Goal: Task Accomplishment & Management: Manage account settings

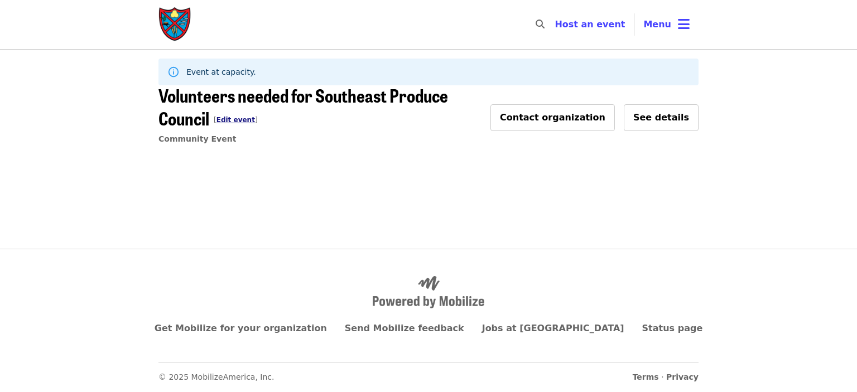
click at [216, 119] on link "Edit event" at bounding box center [235, 120] width 38 height 8
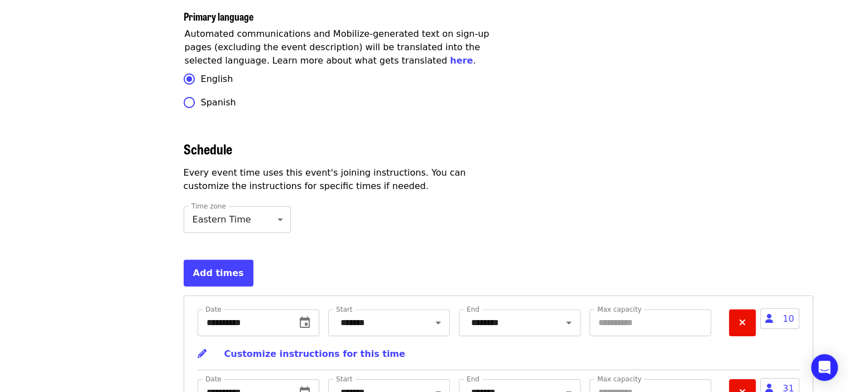
scroll to position [3403, 0]
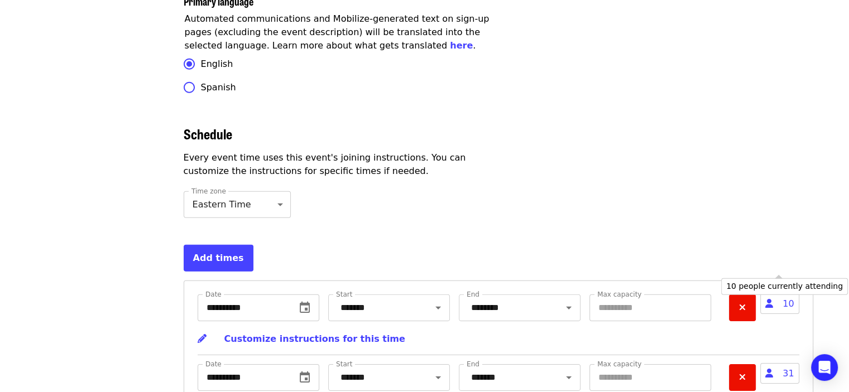
click at [788, 293] on span "10" at bounding box center [779, 303] width 38 height 21
click at [770, 298] on icon "user icon" at bounding box center [769, 303] width 8 height 11
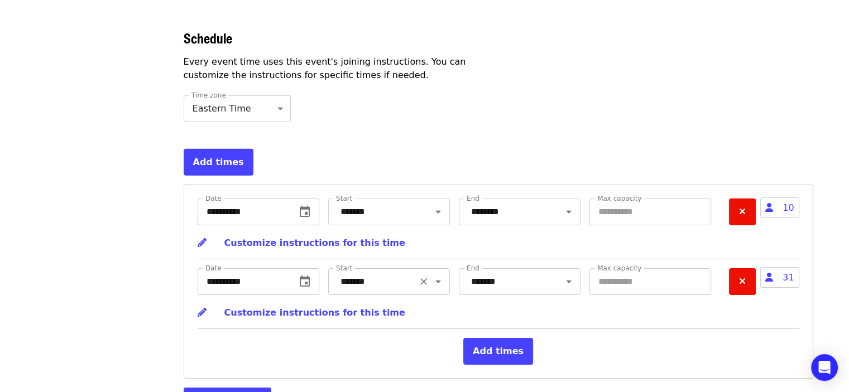
scroll to position [3502, 0]
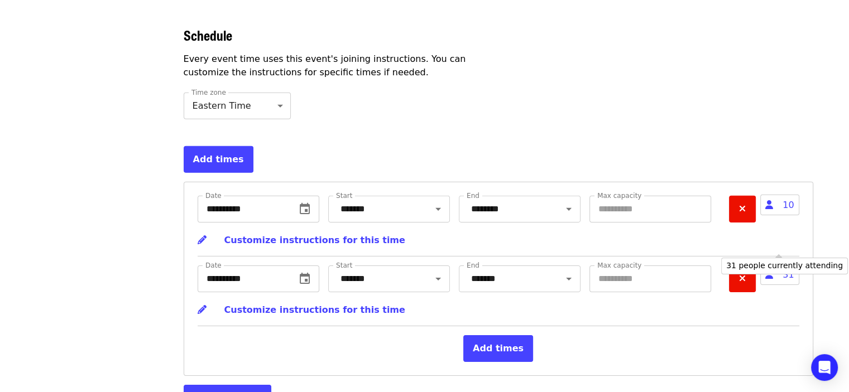
click at [788, 264] on span "31" at bounding box center [779, 274] width 38 height 21
click at [789, 264] on span "31" at bounding box center [779, 274] width 38 height 21
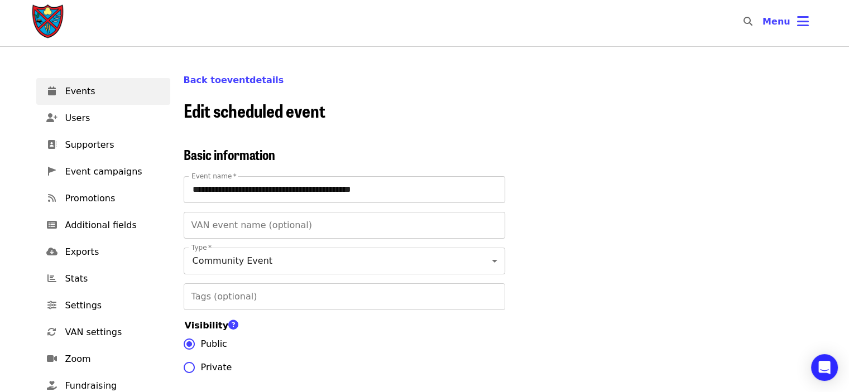
scroll to position [0, 0]
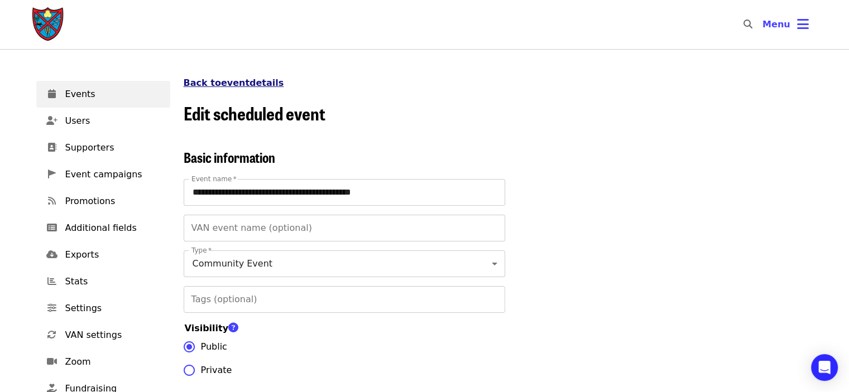
click at [217, 88] on link "Back to event details" at bounding box center [234, 83] width 100 height 11
